Goal: Task Accomplishment & Management: Manage account settings

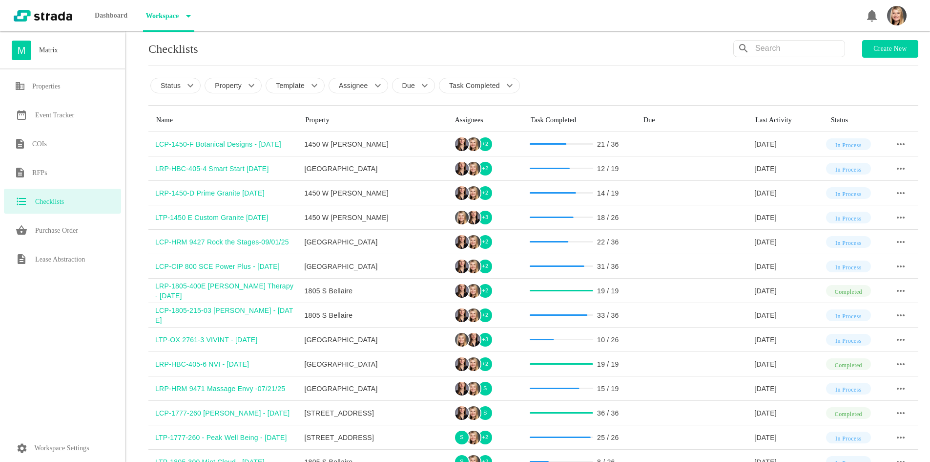
click at [77, 444] on p "Workspace Settings" at bounding box center [62, 448] width 55 height 12
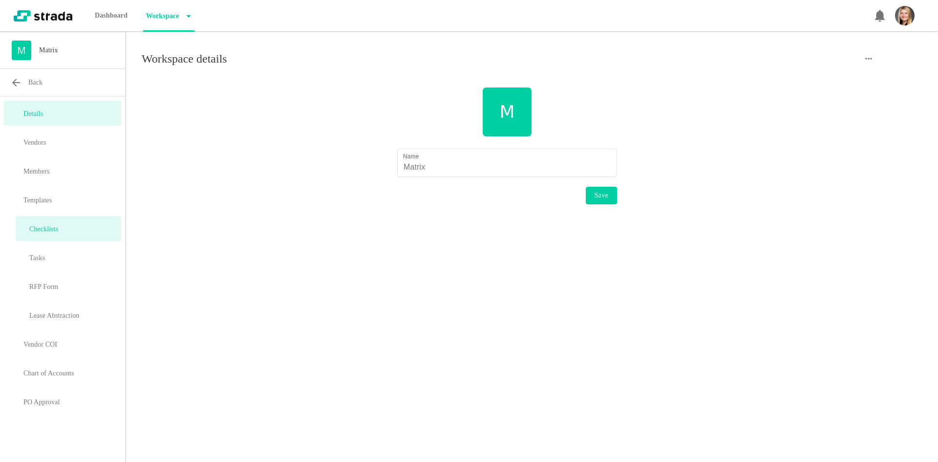
click at [46, 221] on div "Checklists" at bounding box center [69, 228] width 106 height 25
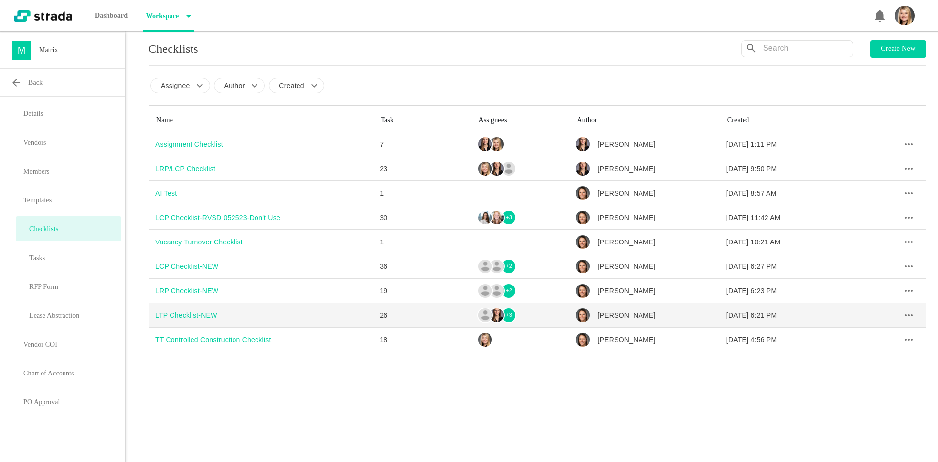
click at [201, 316] on div "LTP Checklist-NEW" at bounding box center [263, 315] width 217 height 10
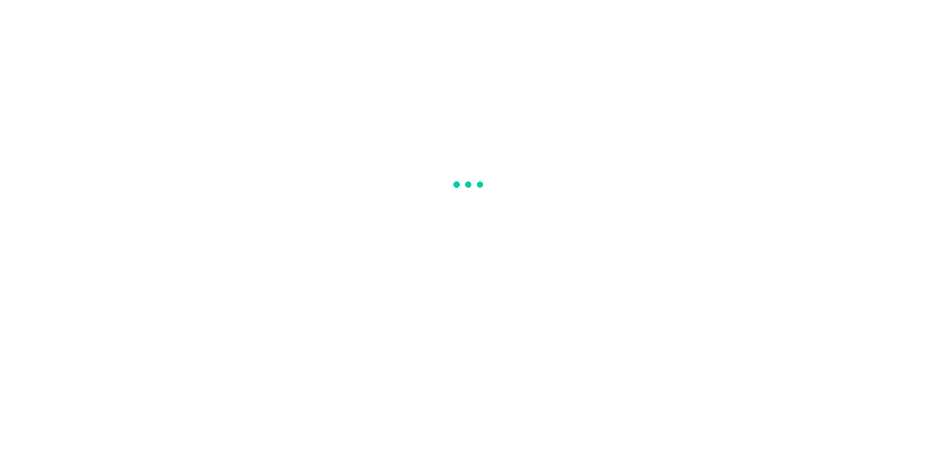
type input "LTP Checklist-NEW"
type input "Email MGI Team"
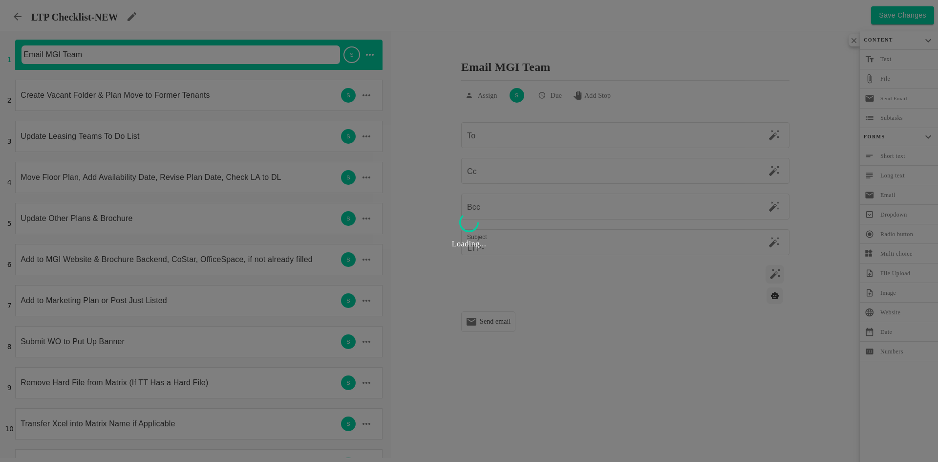
type textarea "<p>Hey team,</p> <p>____________ has terminated their lease at ____ unit ______…"
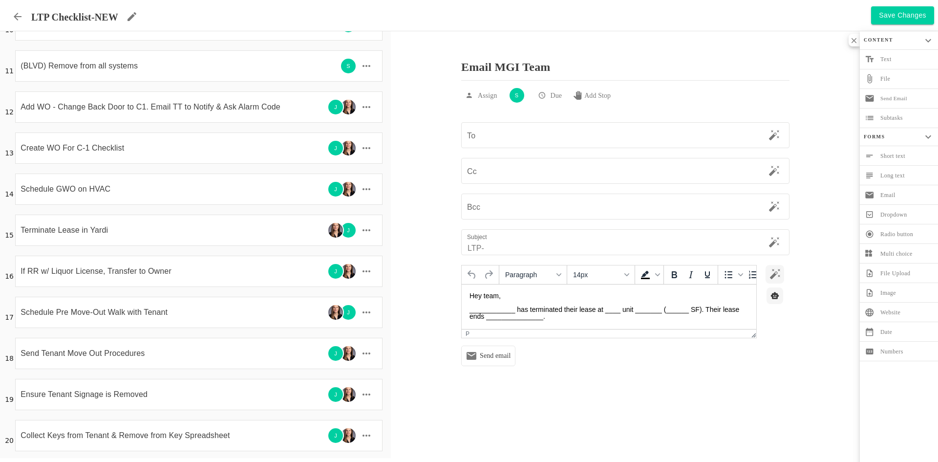
scroll to position [106, 0]
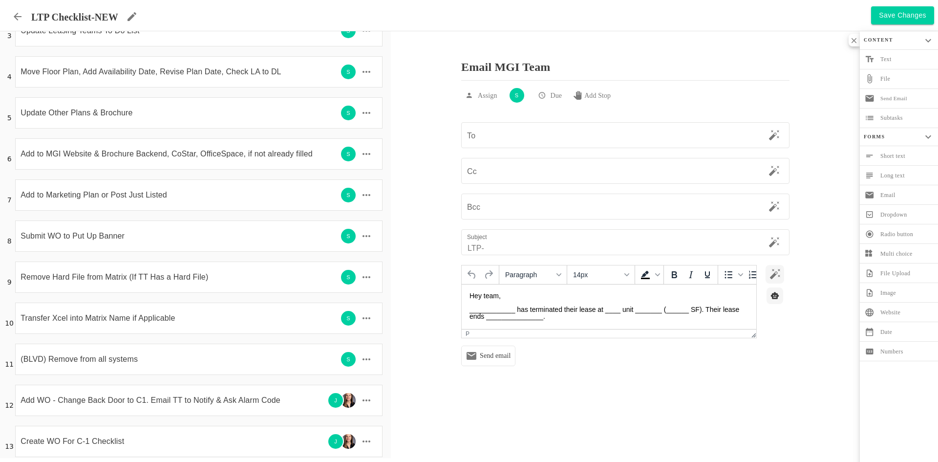
click at [16, 19] on icon at bounding box center [18, 17] width 8 height 8
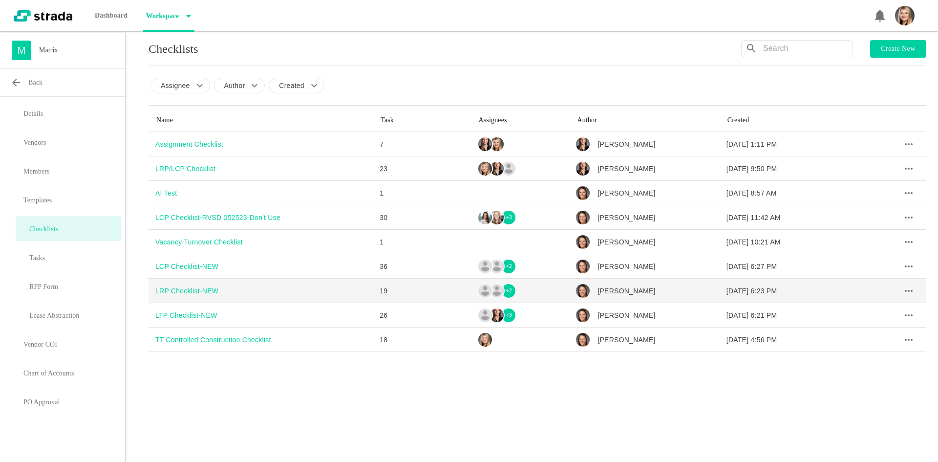
click at [178, 290] on div "LRP Checklist-NEW" at bounding box center [263, 291] width 217 height 10
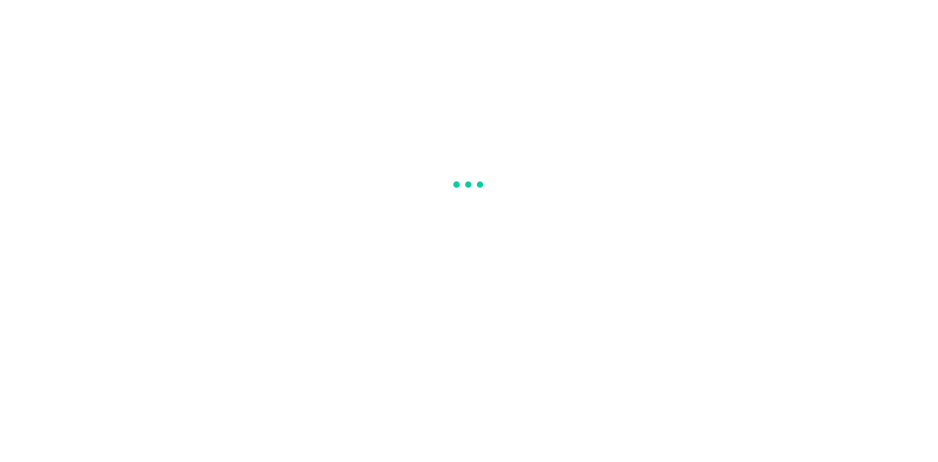
type input "LRP Checklist-NEW"
type input "Confirm Agreement on Terms & Create Lease"
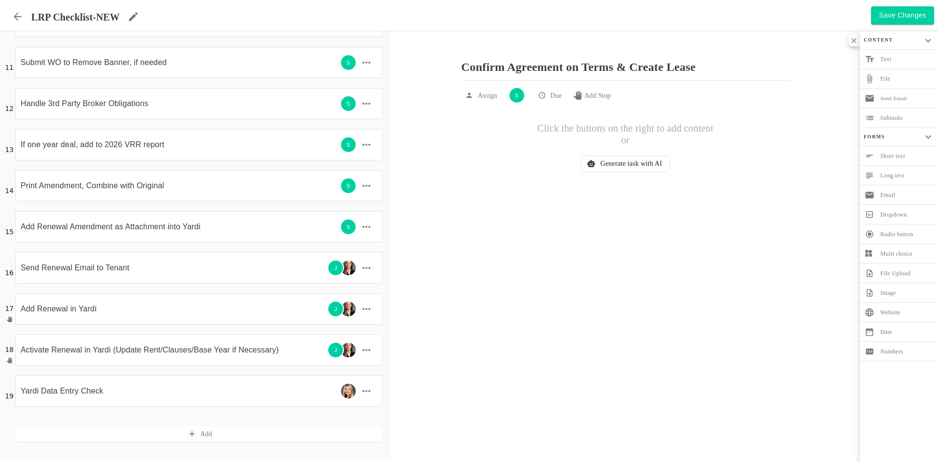
scroll to position [404, 0]
click at [21, 21] on icon at bounding box center [18, 17] width 12 height 12
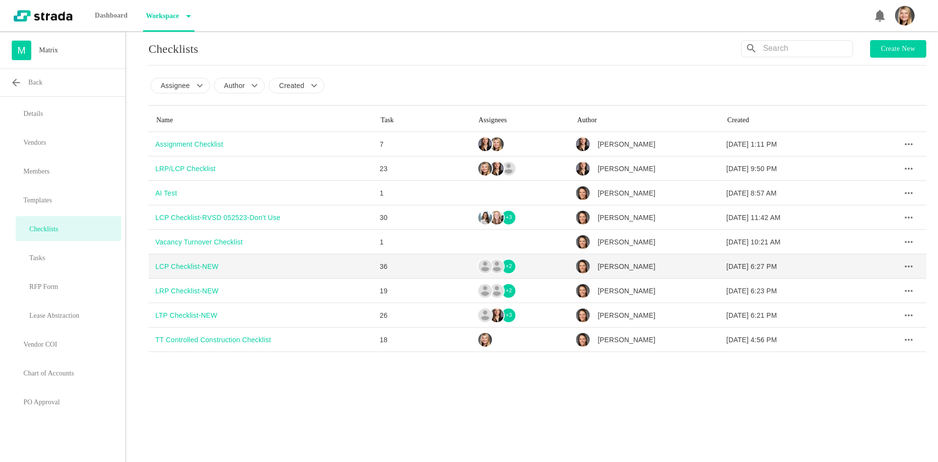
click at [196, 261] on div "LCP Checklist-NEW" at bounding box center [263, 266] width 217 height 10
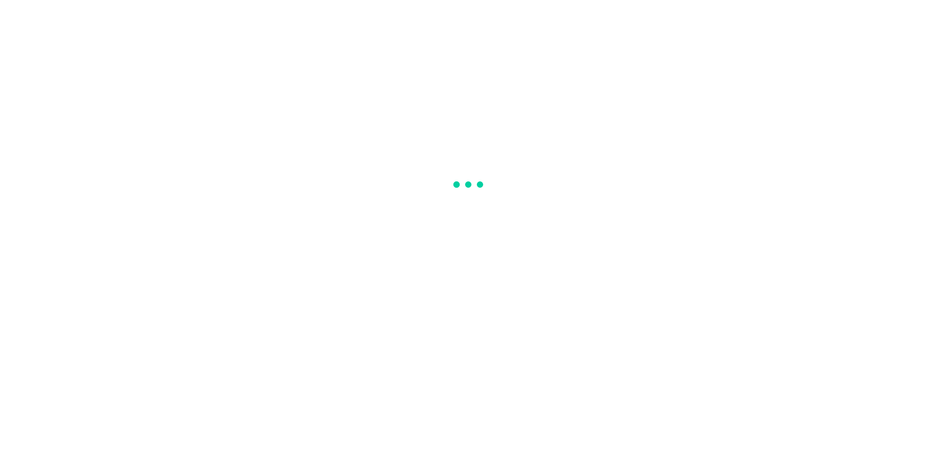
type input "LCP Checklist-NEW"
type input "Pre-Leasing Signing Duties"
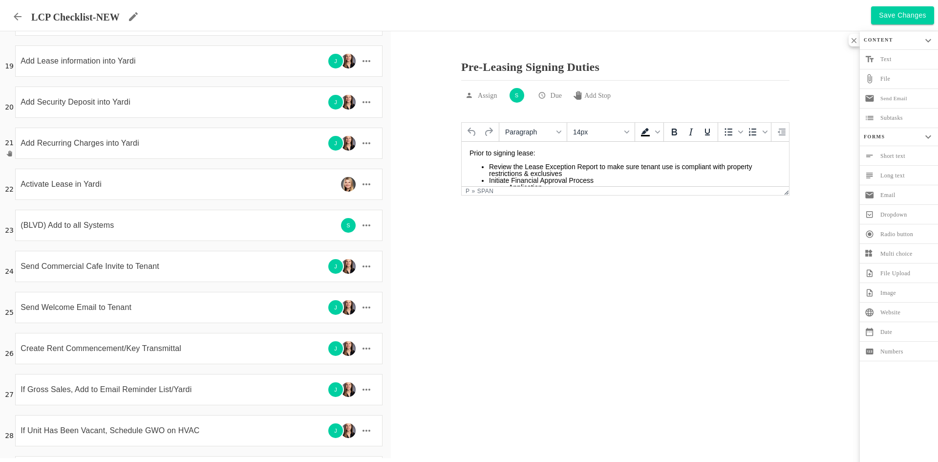
scroll to position [734, 0]
click at [16, 18] on icon at bounding box center [18, 17] width 8 height 8
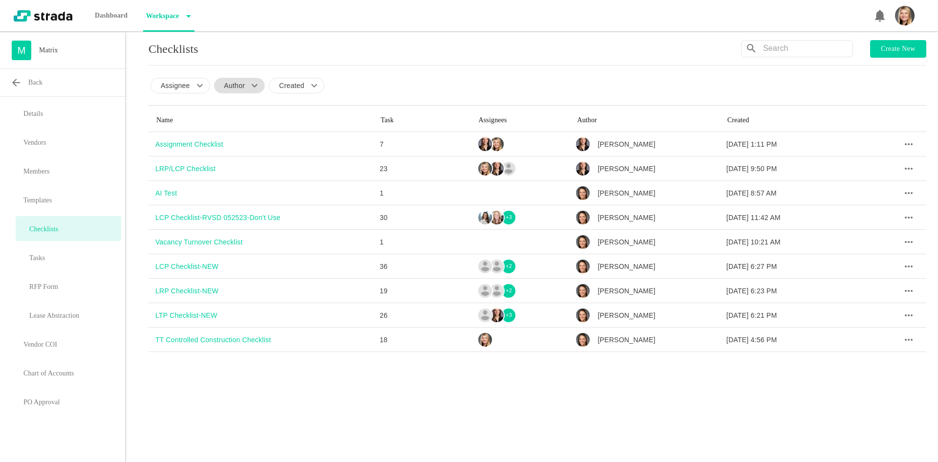
click at [230, 87] on p "Author" at bounding box center [234, 86] width 21 height 10
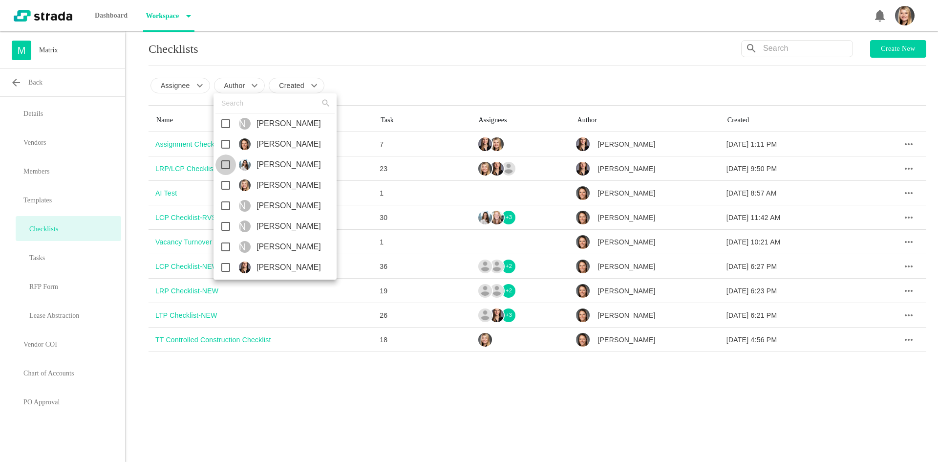
click at [223, 162] on input "checkbox" at bounding box center [225, 164] width 21 height 21
checkbox input "true"
